Goal: Communication & Community: Answer question/provide support

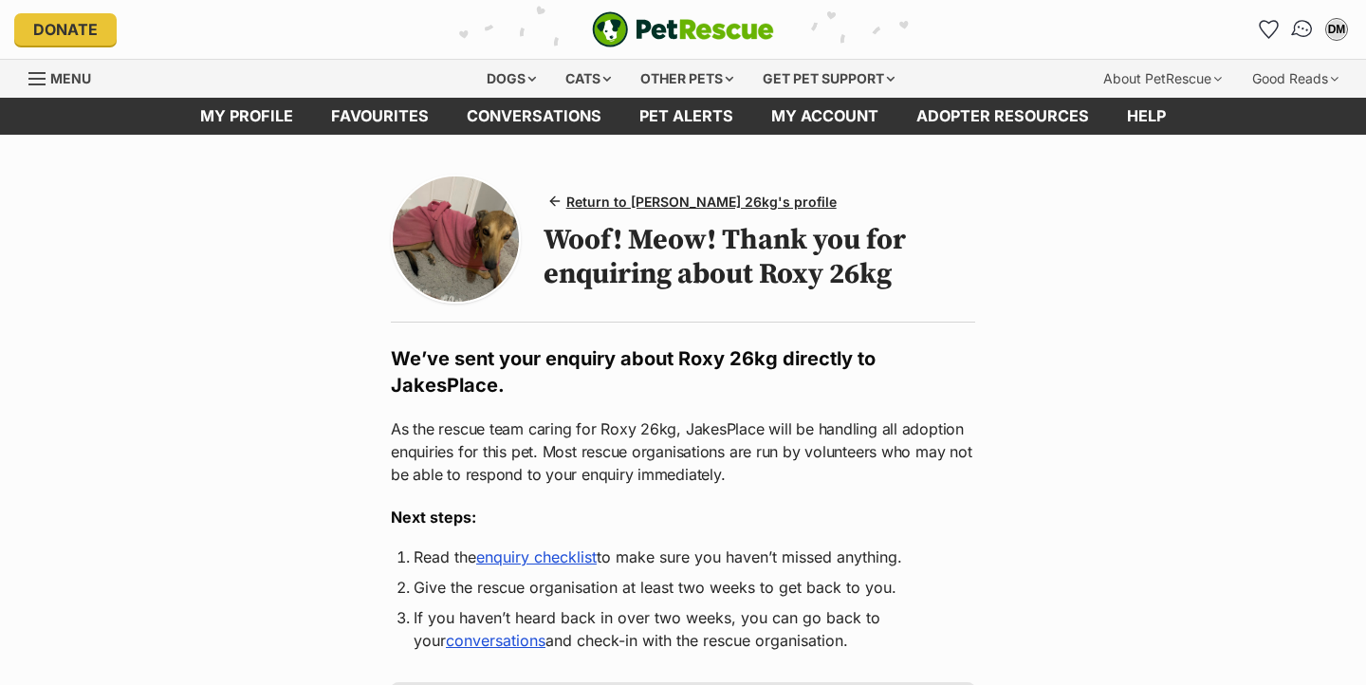
click at [1302, 26] on img "Conversations" at bounding box center [1304, 29] width 26 height 25
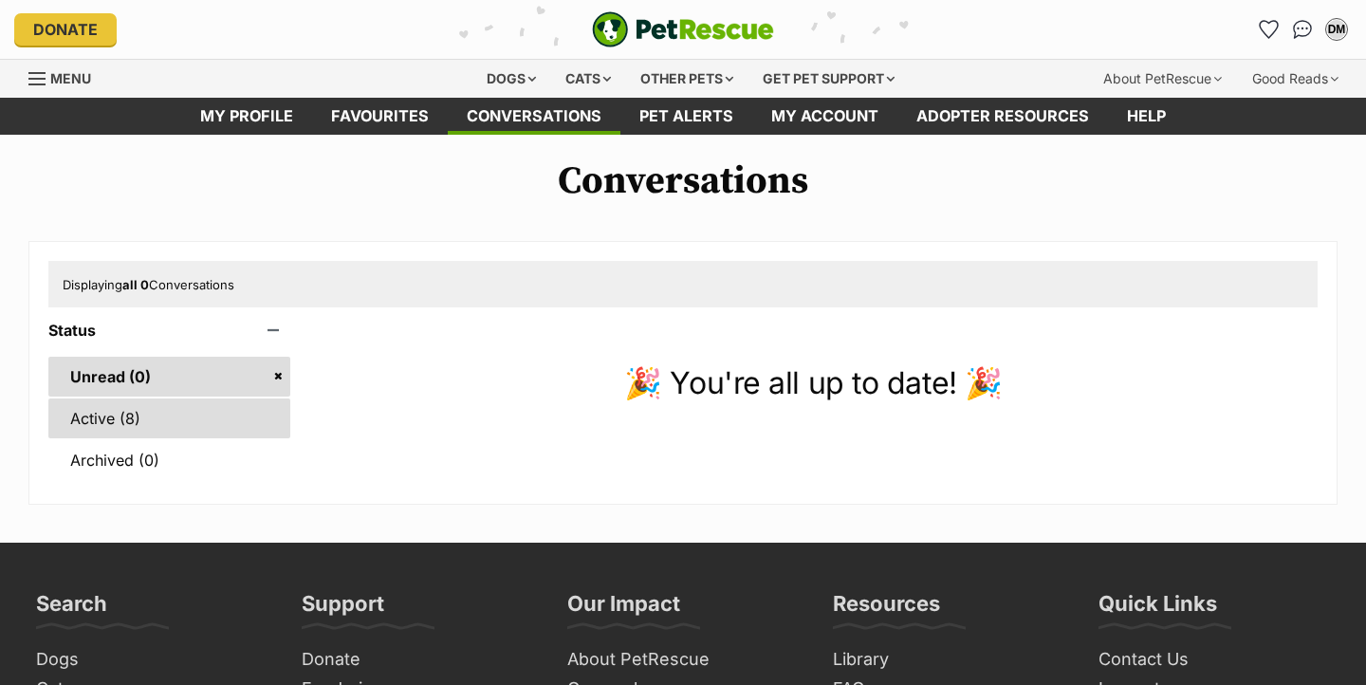
click at [100, 410] on link "Active (8)" at bounding box center [169, 419] width 242 height 40
